Goal: Information Seeking & Learning: Learn about a topic

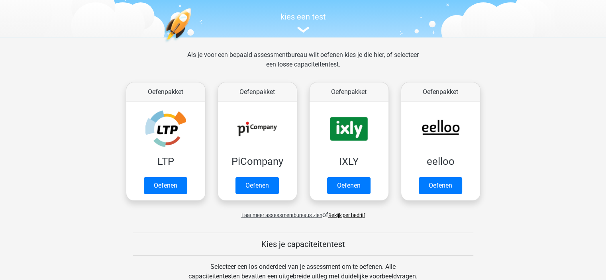
scroll to position [120, 0]
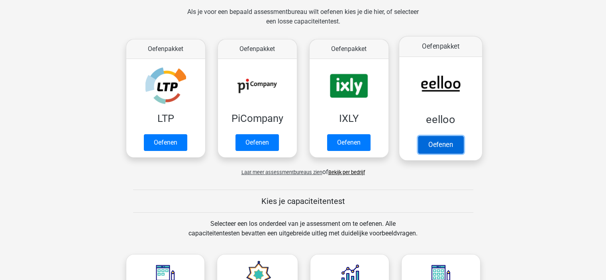
click at [444, 143] on link "Oefenen" at bounding box center [440, 145] width 45 height 18
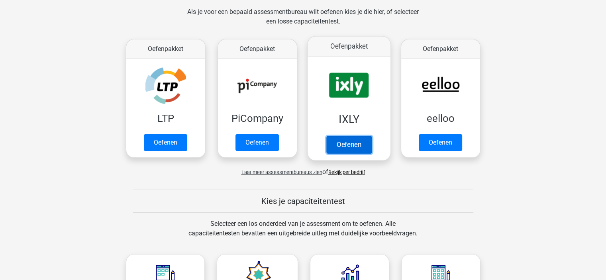
click at [350, 143] on link "Oefenen" at bounding box center [348, 145] width 45 height 18
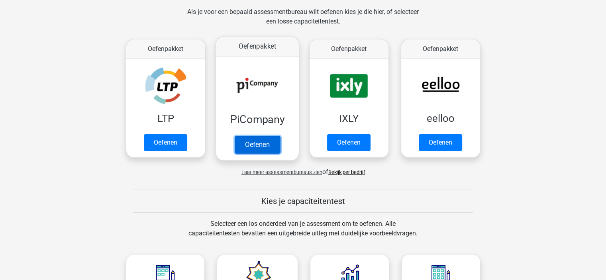
click at [255, 148] on link "Oefenen" at bounding box center [256, 145] width 45 height 18
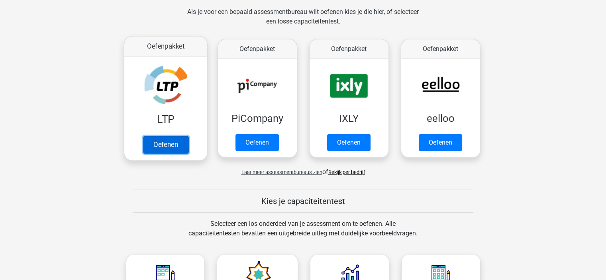
click at [178, 147] on link "Oefenen" at bounding box center [165, 145] width 45 height 18
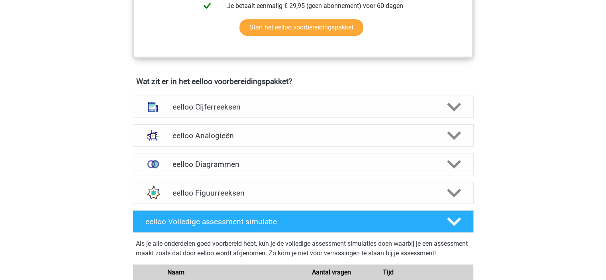
scroll to position [438, 0]
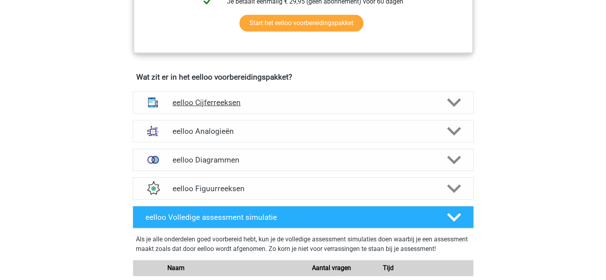
click at [452, 107] on polygon at bounding box center [454, 102] width 14 height 9
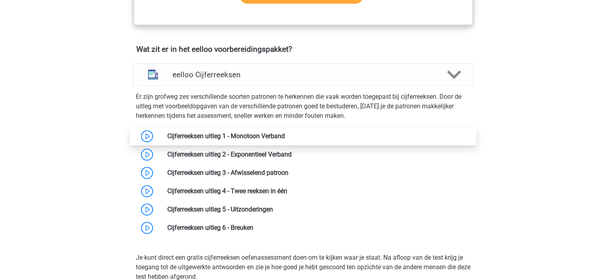
scroll to position [478, 0]
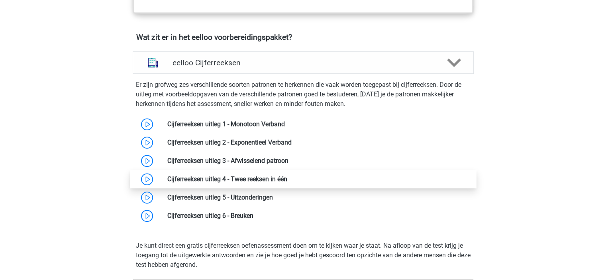
click at [287, 183] on link at bounding box center [287, 179] width 0 height 8
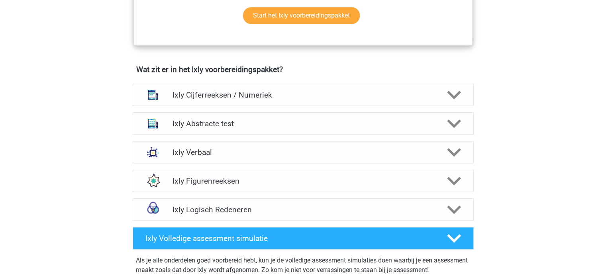
scroll to position [518, 0]
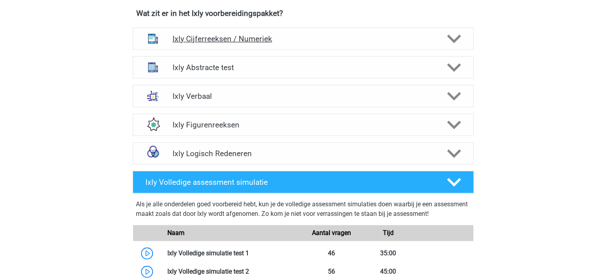
click at [239, 38] on h4 "Ixly Cijferreeksen / Numeriek" at bounding box center [303, 38] width 261 height 9
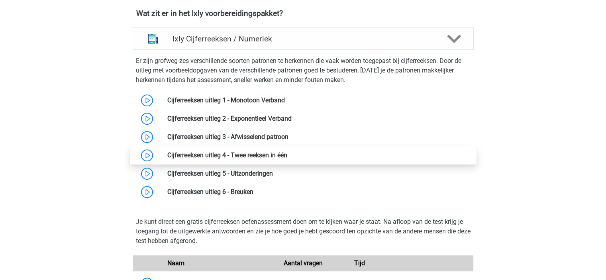
click at [287, 151] on link at bounding box center [287, 155] width 0 height 8
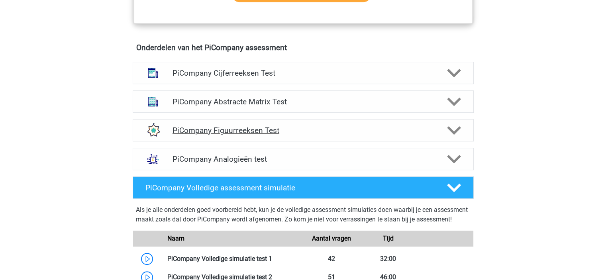
scroll to position [518, 0]
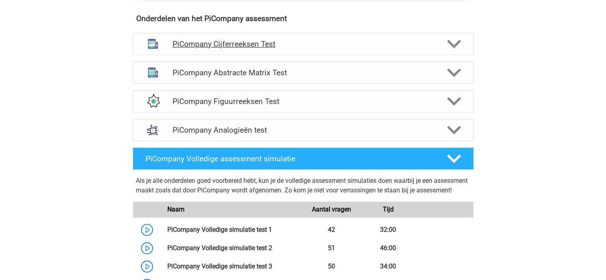
click at [254, 49] on h4 "PiCompany Cijferreeksen Test" at bounding box center [303, 43] width 261 height 9
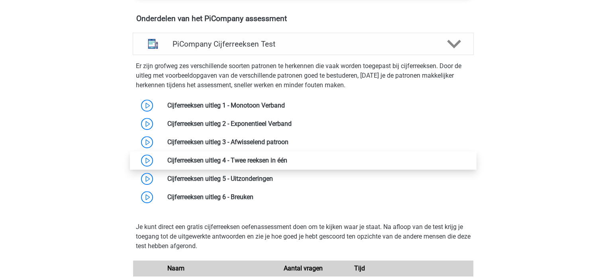
click at [287, 164] on link at bounding box center [287, 161] width 0 height 8
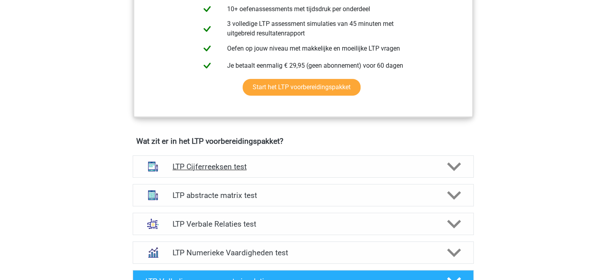
scroll to position [399, 0]
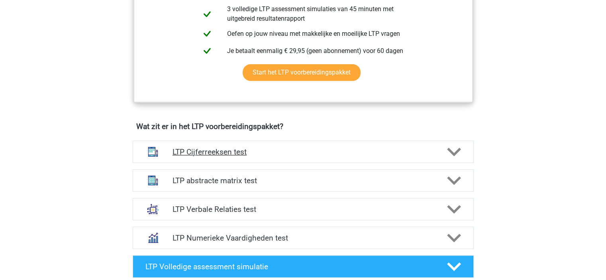
click at [218, 152] on h4 "LTP Cijferreeksen test" at bounding box center [303, 151] width 261 height 9
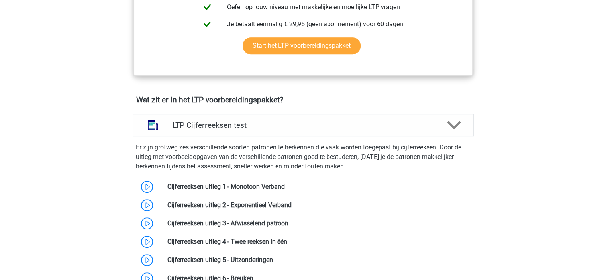
scroll to position [518, 0]
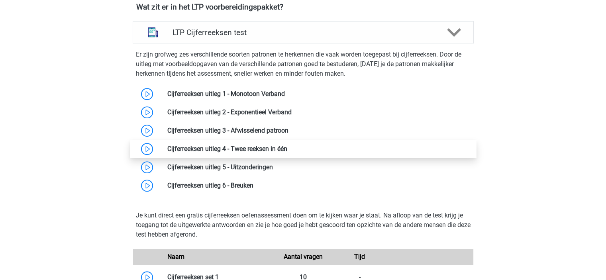
click at [287, 147] on link at bounding box center [287, 149] width 0 height 8
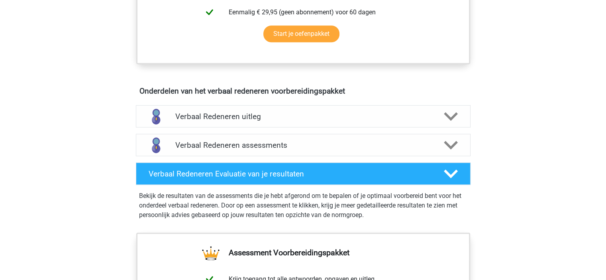
scroll to position [399, 0]
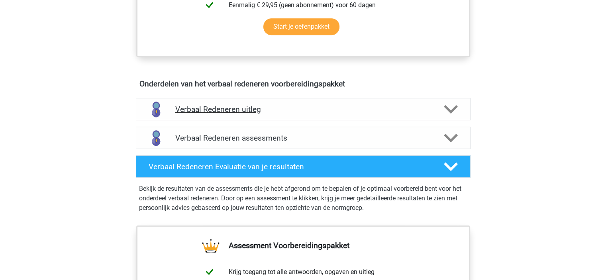
click at [250, 110] on h4 "Verbaal Redeneren uitleg" at bounding box center [303, 109] width 256 height 9
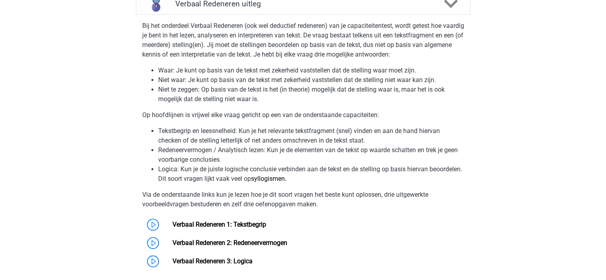
scroll to position [558, 0]
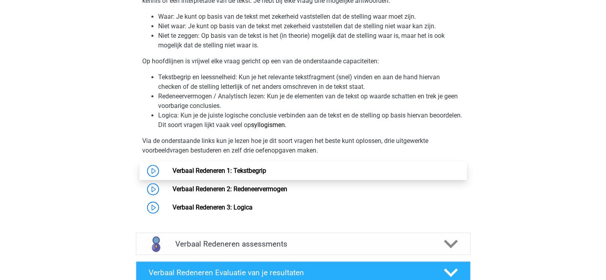
click at [256, 170] on link "Verbaal Redeneren 1: Tekstbegrip" at bounding box center [220, 171] width 94 height 8
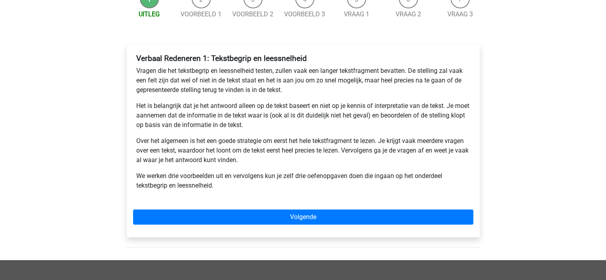
scroll to position [80, 0]
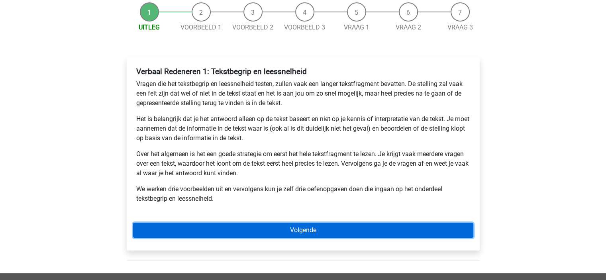
click at [325, 230] on link "Volgende" at bounding box center [303, 230] width 340 height 15
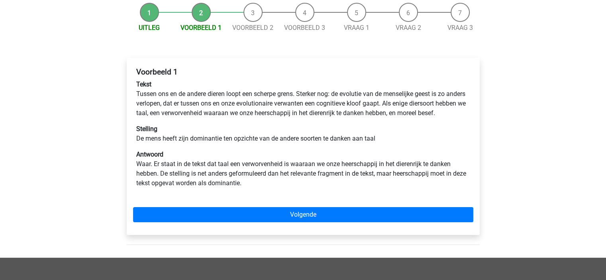
scroll to position [80, 0]
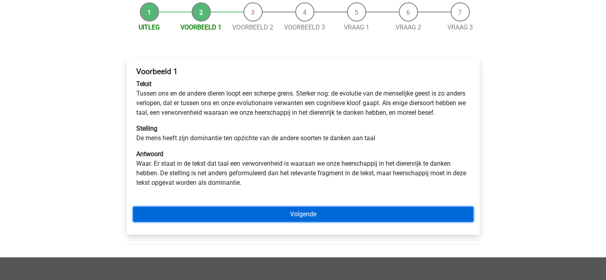
click at [322, 222] on link "Volgende" at bounding box center [303, 214] width 340 height 15
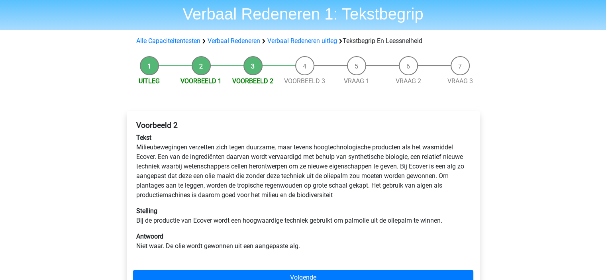
scroll to position [40, 0]
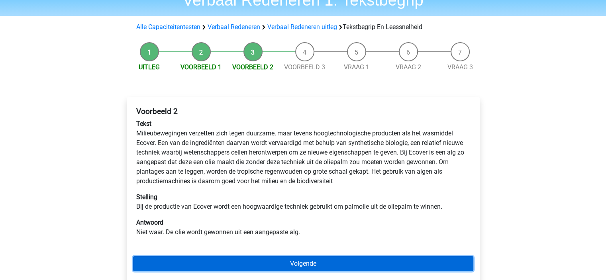
click at [311, 258] on link "Volgende" at bounding box center [303, 263] width 340 height 15
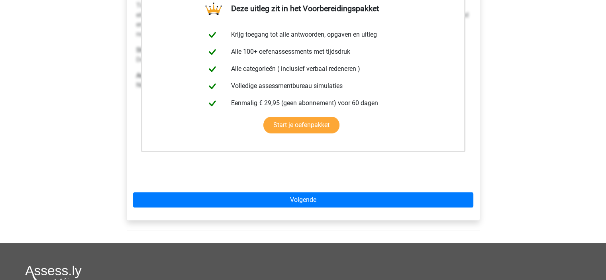
scroll to position [159, 0]
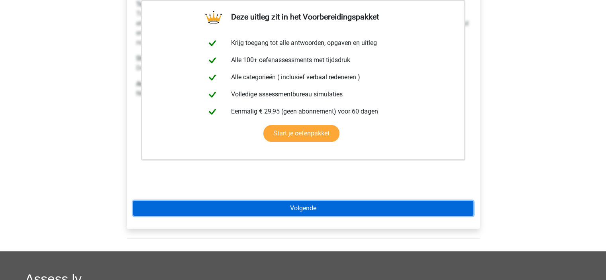
click at [285, 209] on link "Volgende" at bounding box center [303, 208] width 340 height 15
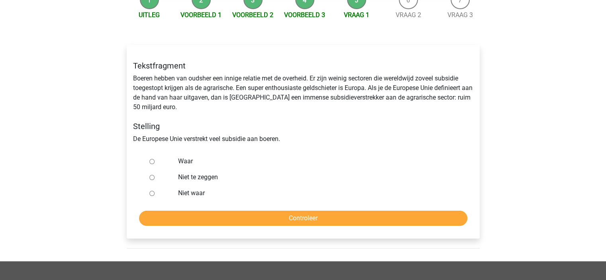
scroll to position [80, 0]
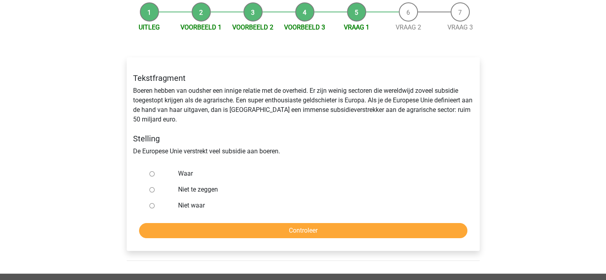
click at [151, 173] on input "Waar" at bounding box center [151, 173] width 5 height 5
radio input "true"
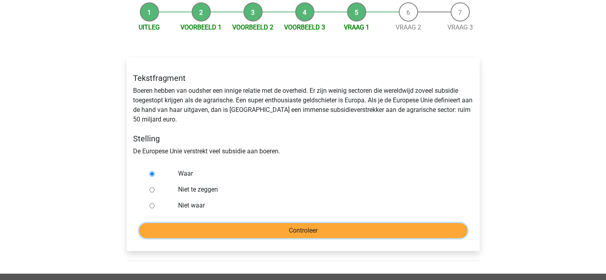
click at [286, 228] on input "Controleer" at bounding box center [303, 230] width 328 height 15
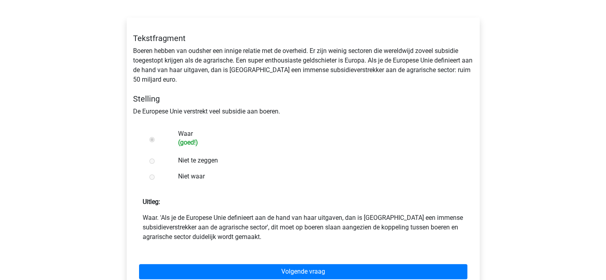
scroll to position [159, 0]
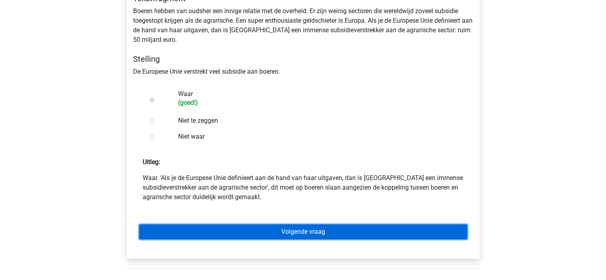
click at [298, 231] on link "Volgende vraag" at bounding box center [303, 231] width 328 height 15
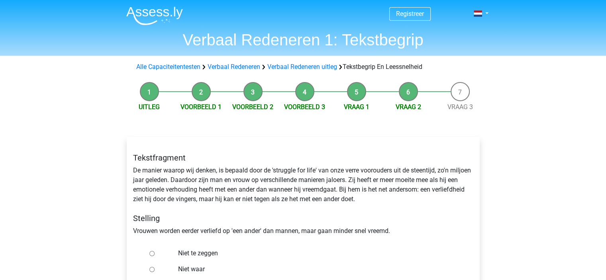
scroll to position [40, 0]
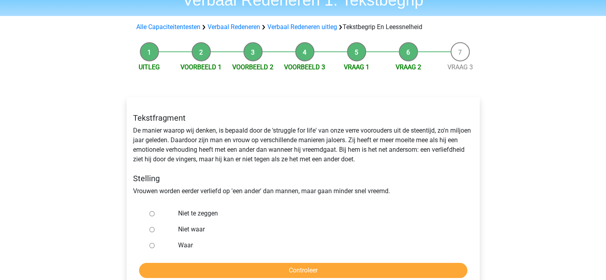
click at [151, 215] on input "Niet te zeggen" at bounding box center [151, 213] width 5 height 5
radio input "true"
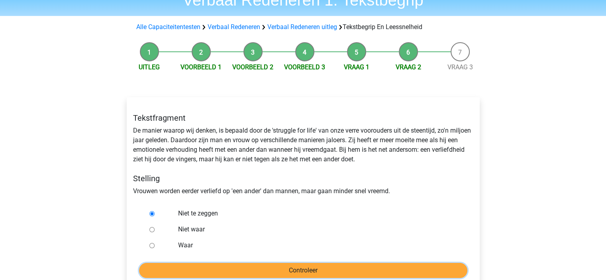
click at [341, 271] on input "Controleer" at bounding box center [303, 270] width 328 height 15
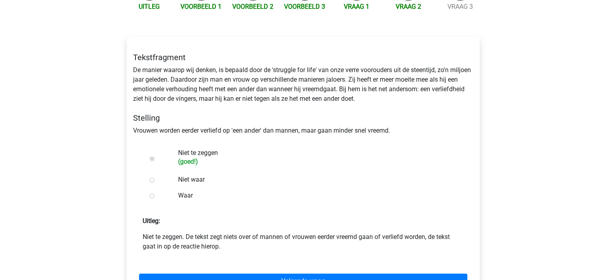
scroll to position [120, 0]
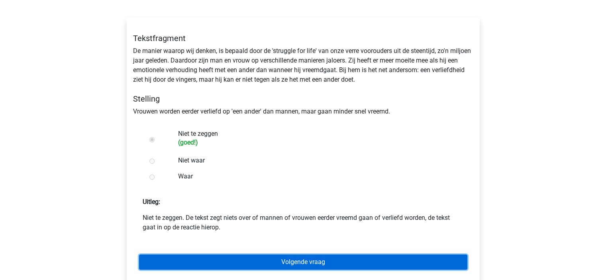
click at [342, 261] on link "Volgende vraag" at bounding box center [303, 262] width 328 height 15
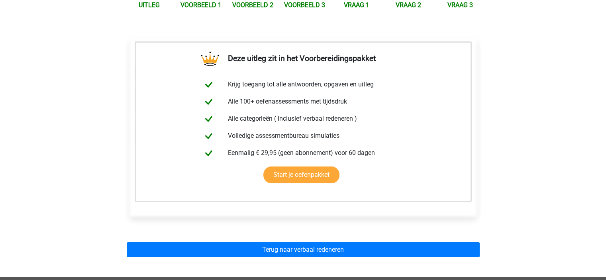
scroll to position [120, 0]
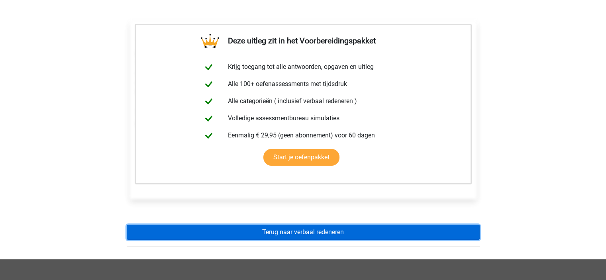
click at [340, 234] on link "Terug naar verbaal redeneren" at bounding box center [303, 232] width 353 height 15
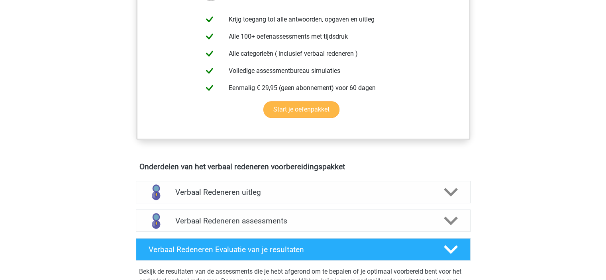
scroll to position [319, 0]
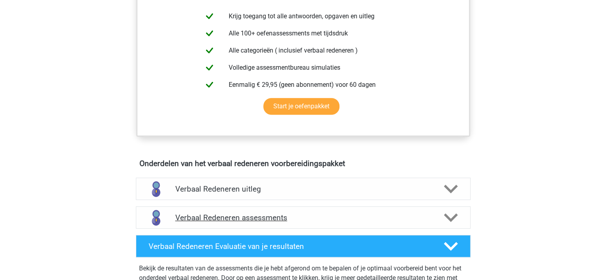
click at [285, 216] on h4 "Verbaal Redeneren assessments" at bounding box center [303, 217] width 256 height 9
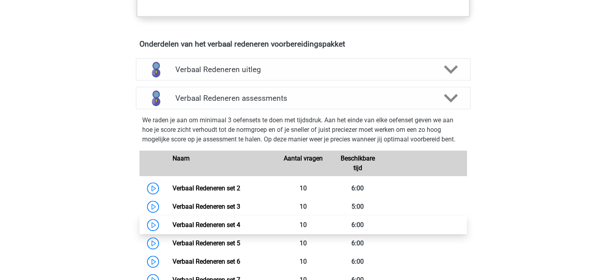
scroll to position [478, 0]
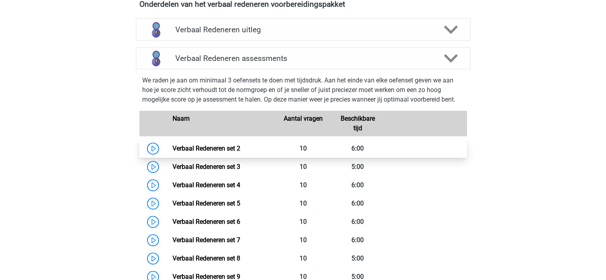
click at [229, 148] on link "Verbaal Redeneren set 2" at bounding box center [207, 149] width 68 height 8
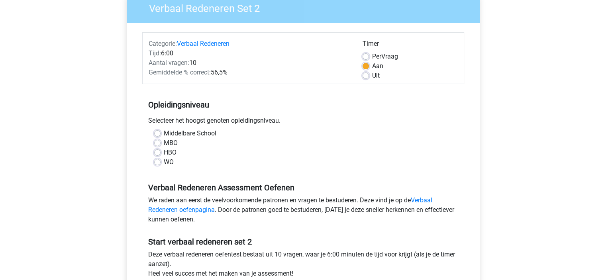
scroll to position [120, 0]
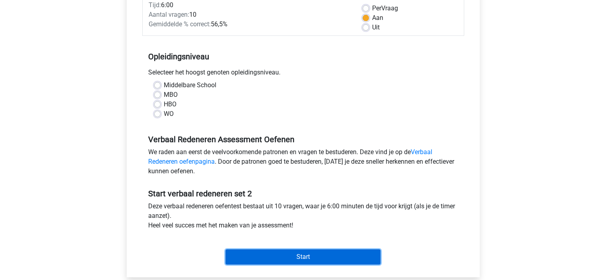
click at [308, 254] on input "Start" at bounding box center [303, 257] width 155 height 15
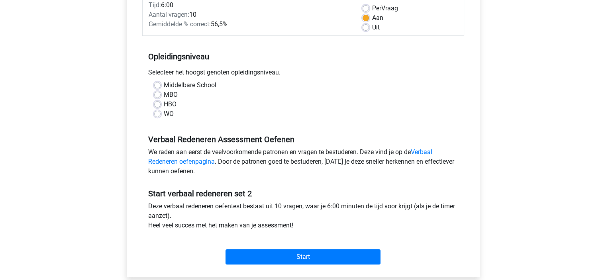
click at [244, 114] on div "WO" at bounding box center [303, 114] width 298 height 10
click at [164, 95] on label "MBO" at bounding box center [171, 95] width 14 height 10
click at [156, 95] on input "MBO" at bounding box center [157, 94] width 6 height 8
radio input "true"
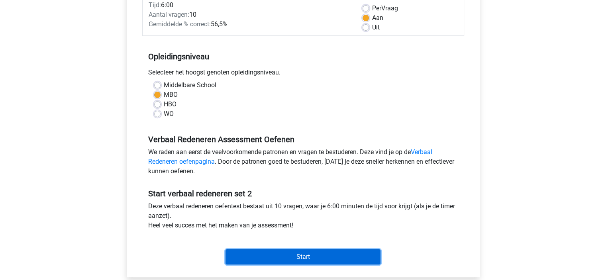
click at [315, 255] on input "Start" at bounding box center [303, 257] width 155 height 15
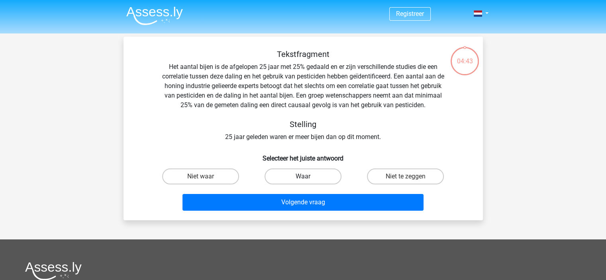
click at [312, 176] on label "Waar" at bounding box center [303, 177] width 77 height 16
click at [308, 177] on input "Waar" at bounding box center [305, 179] width 5 height 5
radio input "true"
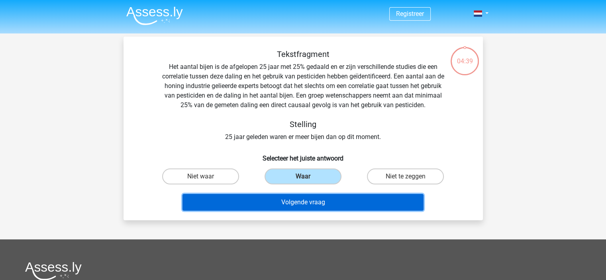
click at [311, 202] on button "Volgende vraag" at bounding box center [303, 202] width 241 height 17
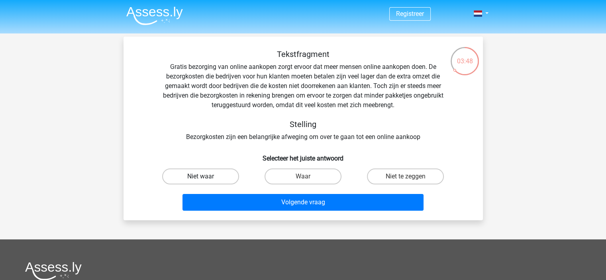
click at [220, 176] on label "Niet waar" at bounding box center [200, 177] width 77 height 16
click at [206, 177] on input "Niet waar" at bounding box center [203, 179] width 5 height 5
radio input "true"
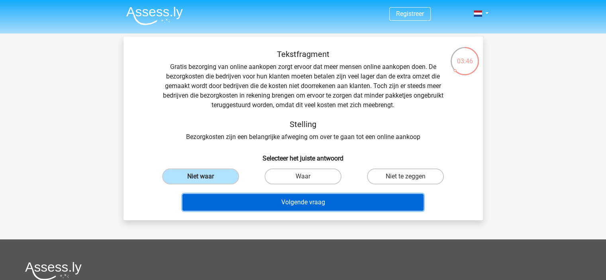
click at [275, 203] on button "Volgende vraag" at bounding box center [303, 202] width 241 height 17
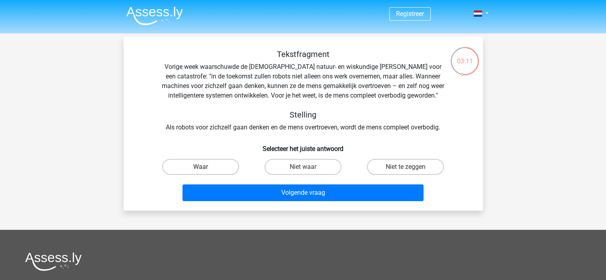
click at [218, 165] on label "Waar" at bounding box center [200, 167] width 77 height 16
click at [206, 167] on input "Waar" at bounding box center [203, 169] width 5 height 5
radio input "true"
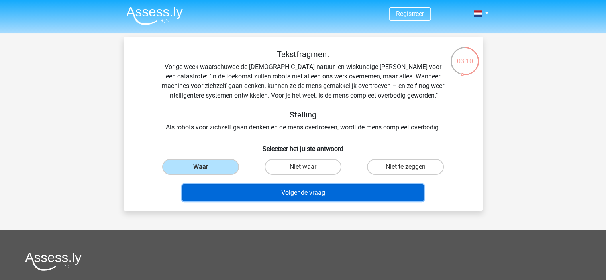
click at [280, 192] on button "Volgende vraag" at bounding box center [303, 193] width 241 height 17
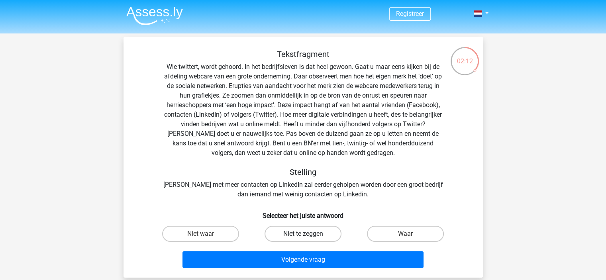
click at [309, 234] on label "Niet te zeggen" at bounding box center [303, 234] width 77 height 16
click at [308, 234] on input "Niet te zeggen" at bounding box center [305, 236] width 5 height 5
radio input "true"
click at [316, 232] on label "Niet te zeggen" at bounding box center [303, 234] width 77 height 16
click at [308, 234] on input "Niet te zeggen" at bounding box center [305, 236] width 5 height 5
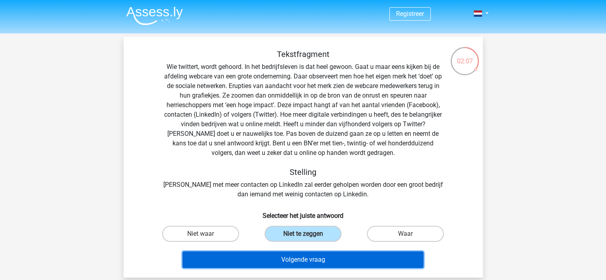
click at [306, 259] on button "Volgende vraag" at bounding box center [303, 260] width 241 height 17
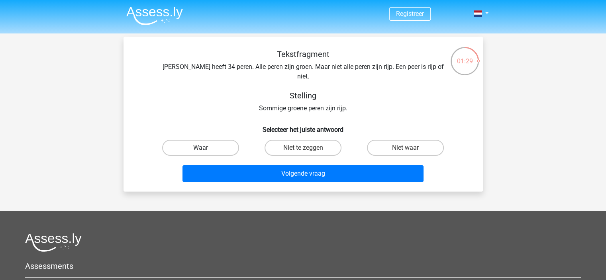
click at [224, 140] on label "Waar" at bounding box center [200, 148] width 77 height 16
click at [206, 148] on input "Waar" at bounding box center [203, 150] width 5 height 5
radio input "true"
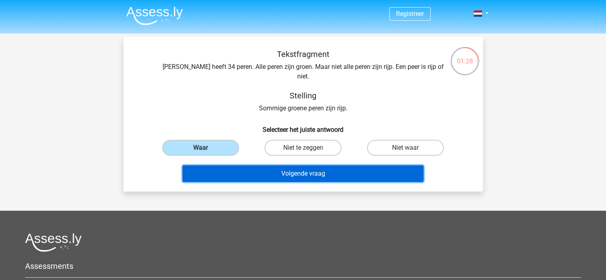
click at [288, 165] on button "Volgende vraag" at bounding box center [303, 173] width 241 height 17
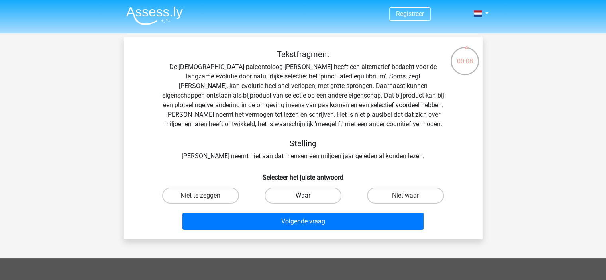
click at [307, 195] on label "Waar" at bounding box center [303, 196] width 77 height 16
click at [307, 196] on input "Waar" at bounding box center [305, 198] width 5 height 5
radio input "true"
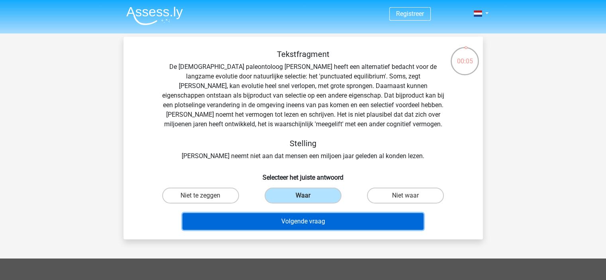
click at [314, 221] on button "Volgende vraag" at bounding box center [303, 221] width 241 height 17
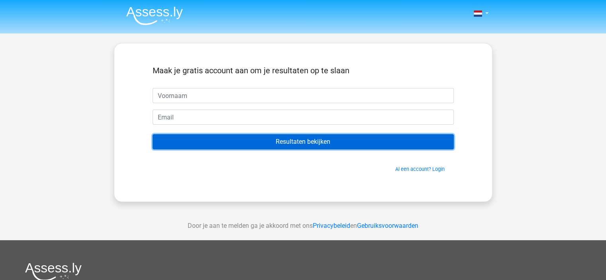
click at [267, 142] on input "Resultaten bekijken" at bounding box center [303, 141] width 301 height 15
click at [266, 142] on input "Resultaten bekijken" at bounding box center [303, 141] width 301 height 15
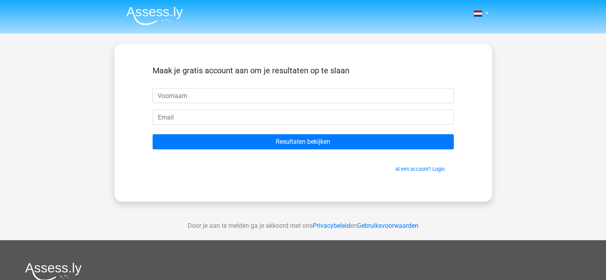
click at [128, 147] on div "Maak je gratis account aan om je resultaten op te slaan Resultaten bekijken Al …" at bounding box center [303, 122] width 379 height 159
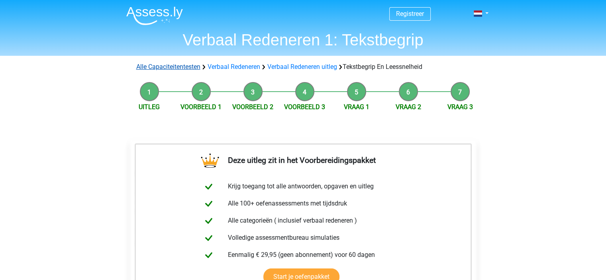
click at [179, 67] on link "Alle Capaciteitentesten" at bounding box center [168, 67] width 64 height 8
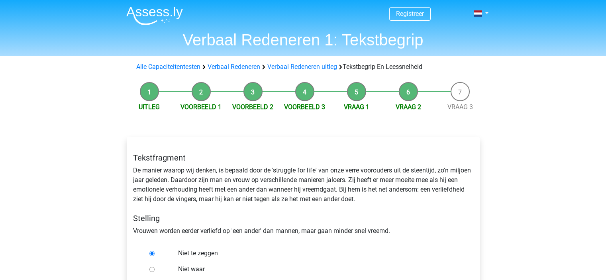
scroll to position [39, 0]
